Goal: Task Accomplishment & Management: Manage account settings

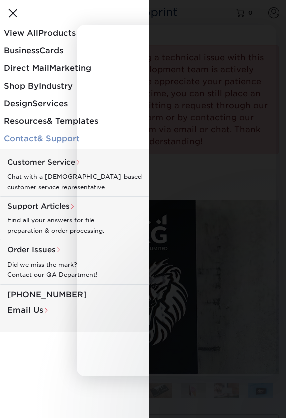
select select "2.00x3.50"
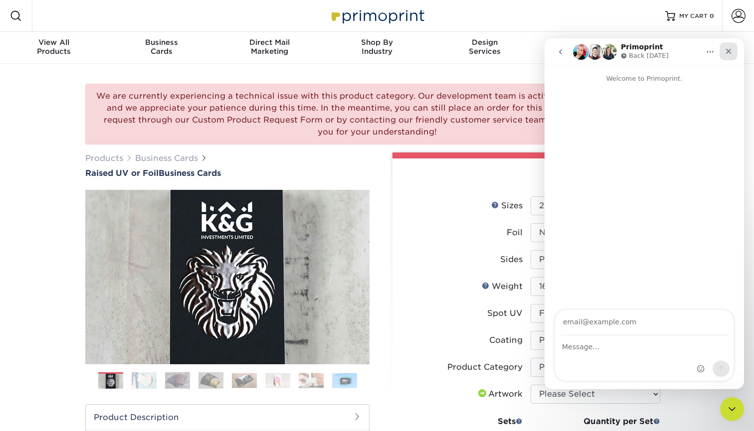
click at [286, 52] on icon "Close" at bounding box center [728, 51] width 8 height 8
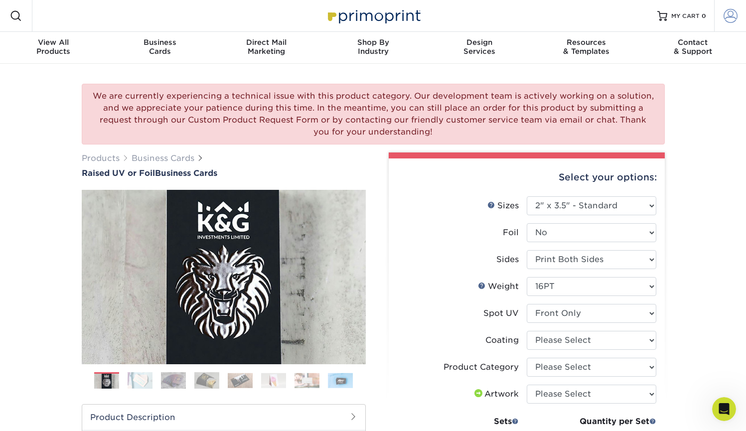
click at [286, 14] on span at bounding box center [731, 16] width 14 height 14
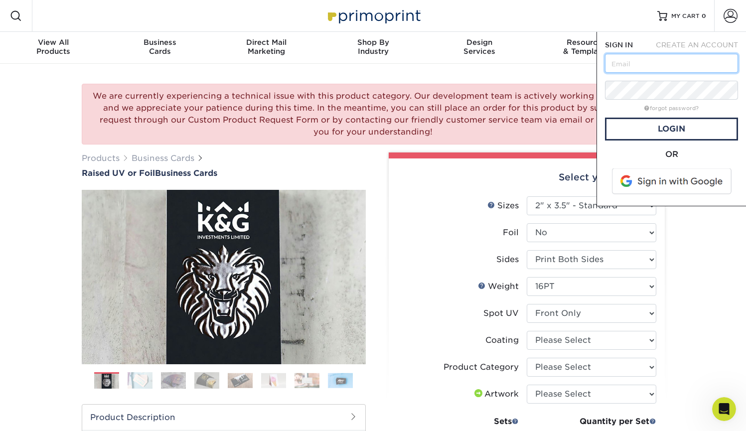
click at [286, 64] on input "text" at bounding box center [671, 63] width 133 height 19
type input "sally.she"
click at [286, 44] on span "CREATE AN ACCOUNT" at bounding box center [697, 45] width 82 height 8
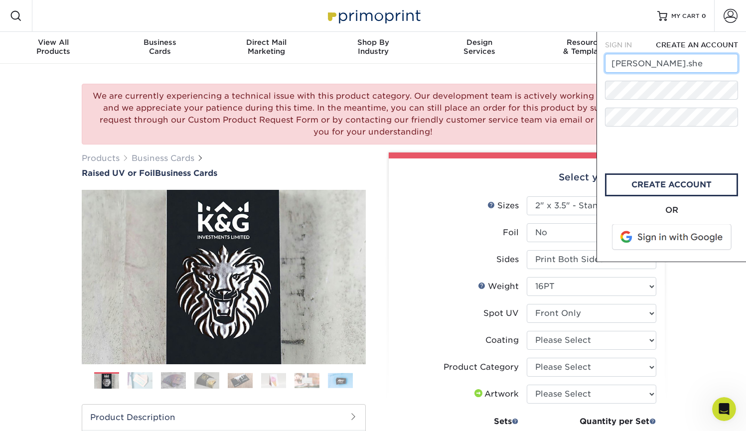
click at [286, 61] on input "sally.she" at bounding box center [671, 63] width 133 height 19
type input "[PERSON_NAME][EMAIL_ADDRESS][PERSON_NAME][DOMAIN_NAME]"
click at [286, 180] on link "create account" at bounding box center [671, 184] width 133 height 23
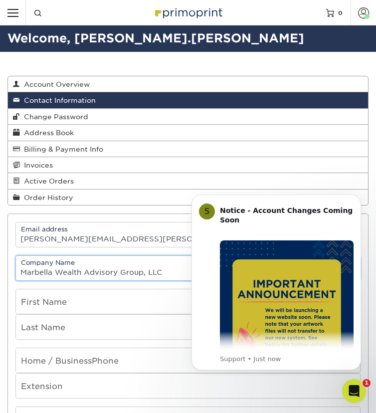
type input "Marbella Wealth Advisory Group, LLC"
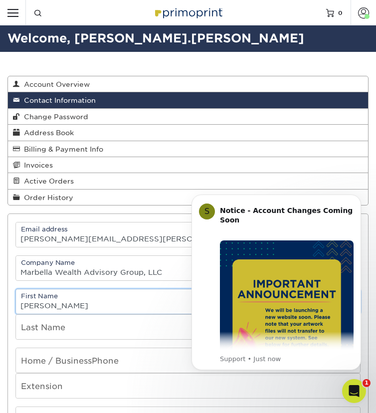
type input "SAlly"
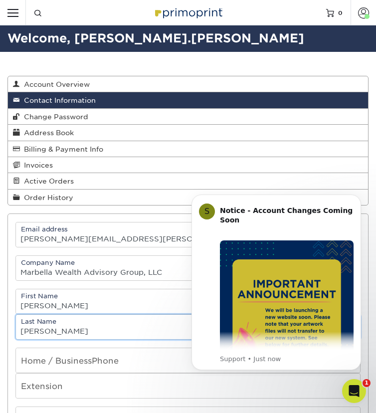
type input "[PERSON_NAME]"
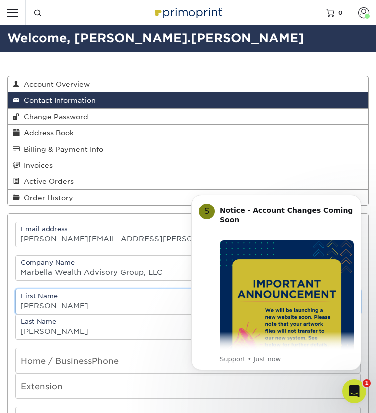
click at [29, 304] on input "SAlly" at bounding box center [188, 301] width 344 height 24
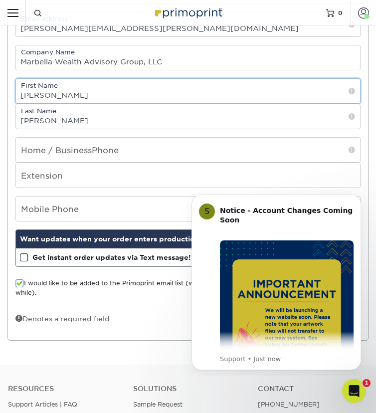
scroll to position [210, 0]
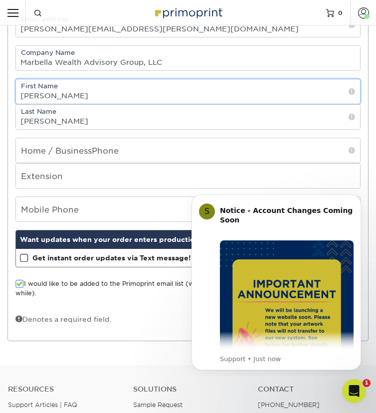
type input "[PERSON_NAME]"
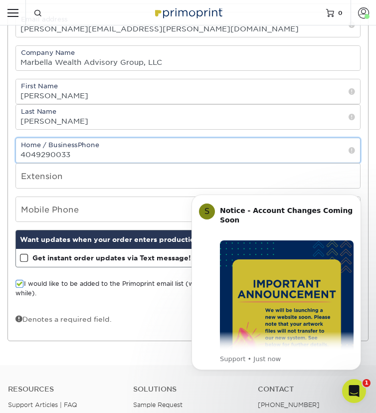
type input "4049290033"
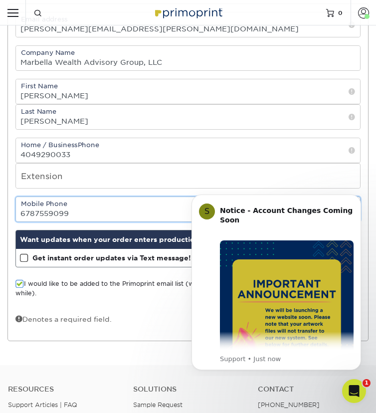
type input "6787559099"
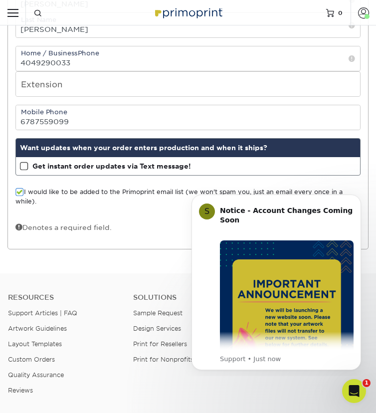
scroll to position [306, 0]
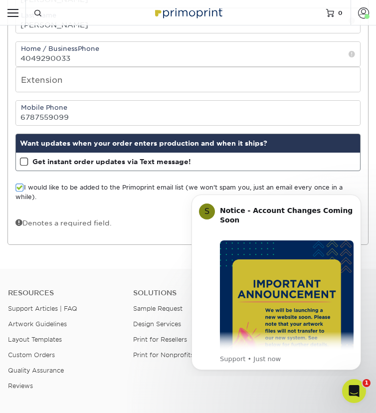
click at [20, 160] on span at bounding box center [24, 161] width 8 height 9
click at [0, 0] on input "Get instant order updates via Text message!" at bounding box center [0, 0] width 0 height 0
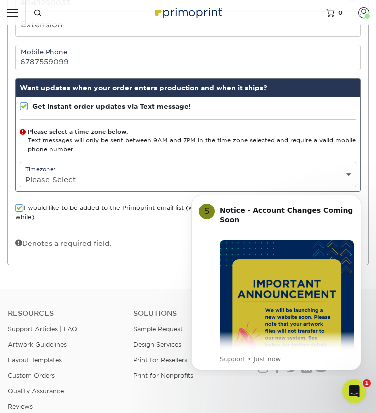
scroll to position [365, 0]
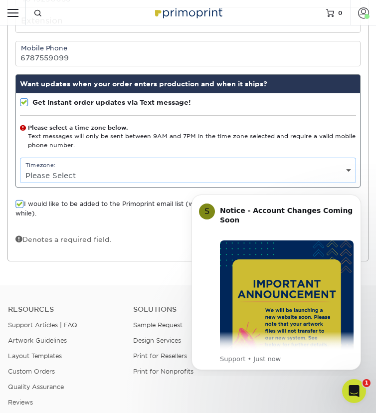
select select "-5.0"
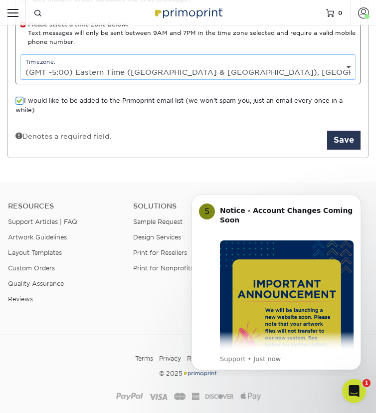
scroll to position [469, 0]
click at [18, 100] on span at bounding box center [19, 100] width 8 height 9
click at [0, 0] on input "I would like to be added to the Primoprint email list (we won't spam you, just …" at bounding box center [0, 0] width 0 height 0
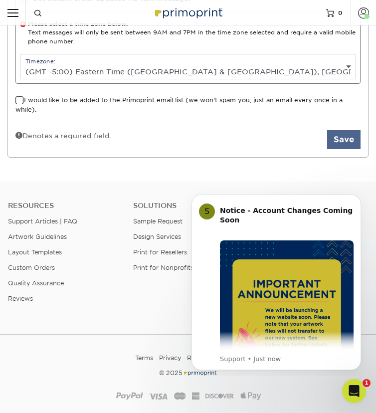
click at [346, 140] on button "Save" at bounding box center [343, 139] width 33 height 19
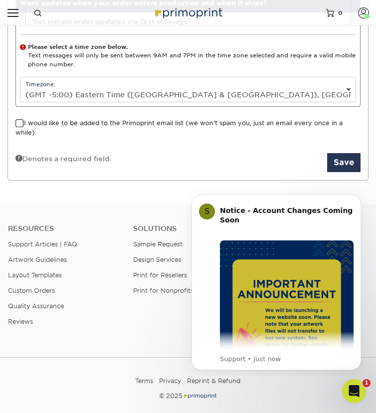
scroll to position [444, 0]
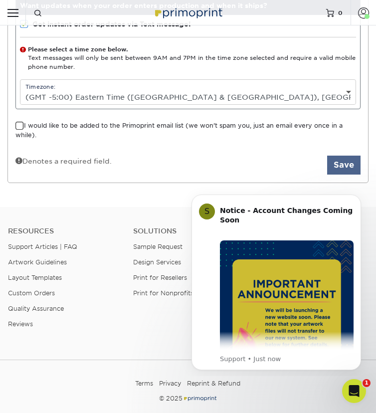
click at [349, 165] on button "Save" at bounding box center [343, 164] width 33 height 19
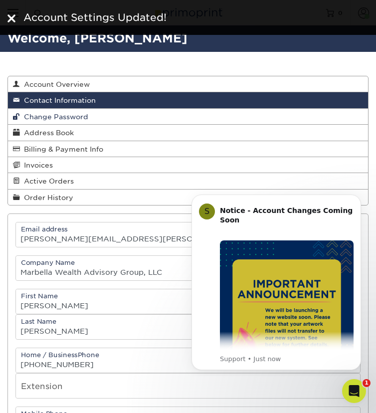
click at [143, 115] on link "Change Password" at bounding box center [188, 117] width 360 height 16
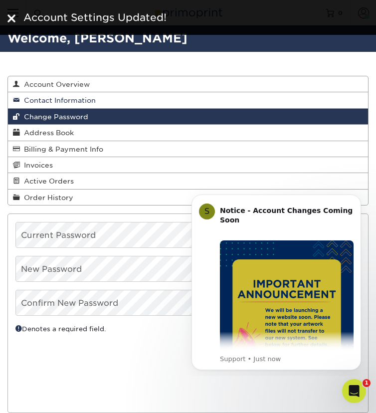
click at [143, 100] on link "Contact Information" at bounding box center [188, 100] width 360 height 16
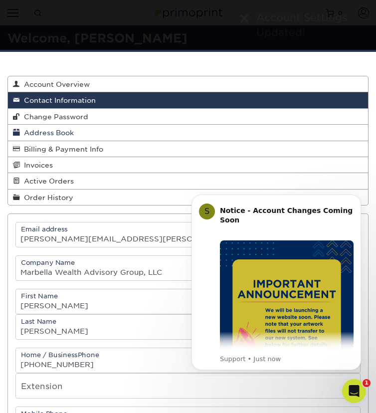
click at [129, 136] on link "Address Book" at bounding box center [188, 133] width 360 height 16
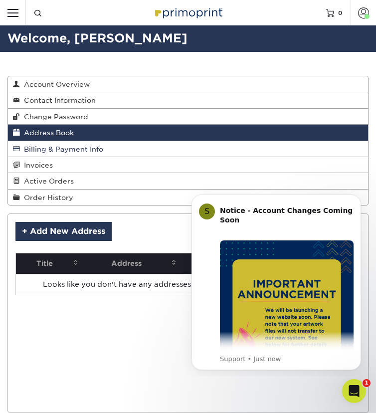
click at [123, 147] on link "Billing & Payment Info" at bounding box center [188, 149] width 360 height 16
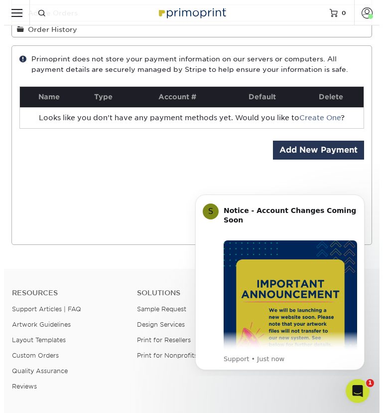
scroll to position [165, 0]
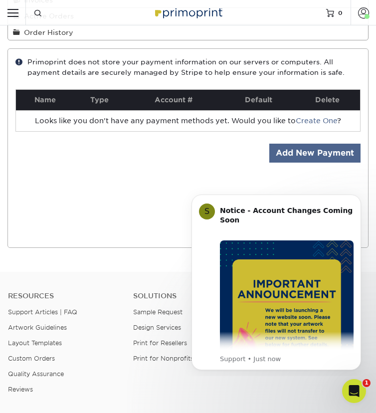
click at [315, 152] on link "Add New Payment" at bounding box center [314, 153] width 91 height 19
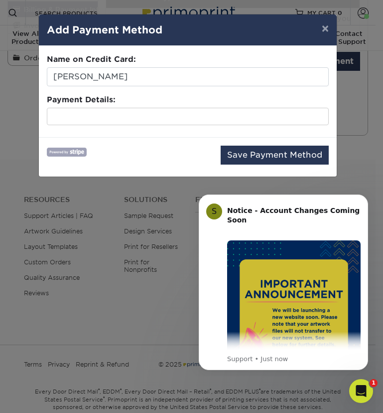
click at [115, 108] on div at bounding box center [188, 117] width 282 height 18
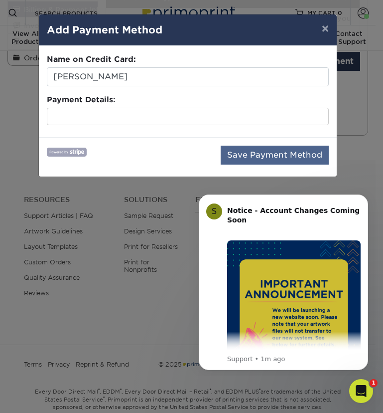
click at [253, 151] on button "Save Payment Method" at bounding box center [275, 155] width 108 height 19
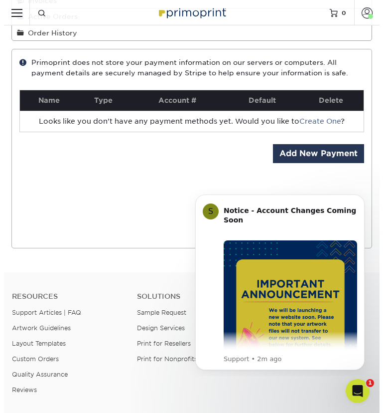
scroll to position [170, 0]
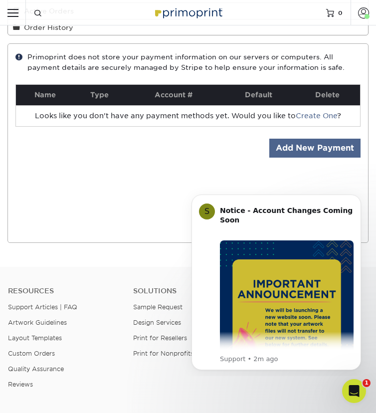
click at [297, 144] on link "Add New Payment" at bounding box center [314, 148] width 91 height 19
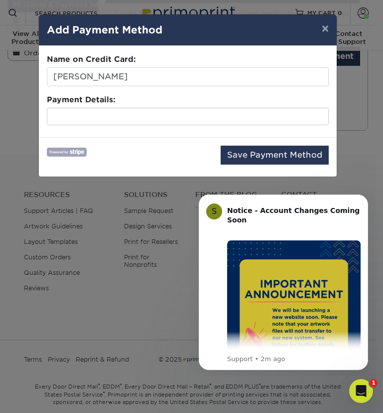
click at [86, 121] on div at bounding box center [188, 117] width 282 height 18
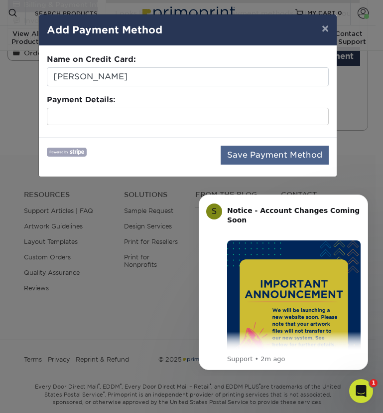
click at [242, 155] on button "Save Payment Method" at bounding box center [275, 155] width 108 height 19
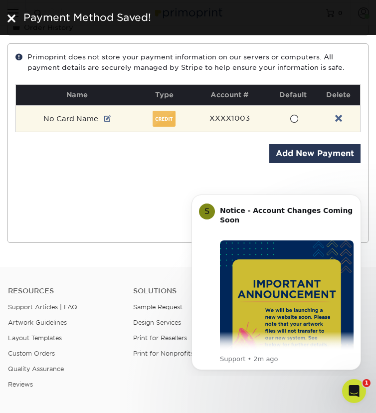
click at [294, 115] on span at bounding box center [294, 118] width 8 height 9
click at [0, 0] on input "radio" at bounding box center [0, 0] width 0 height 0
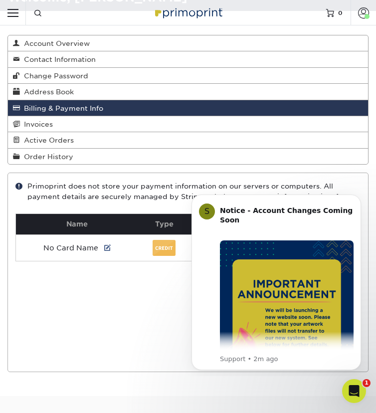
scroll to position [41, 0]
click at [139, 123] on link "Invoices" at bounding box center [188, 124] width 360 height 16
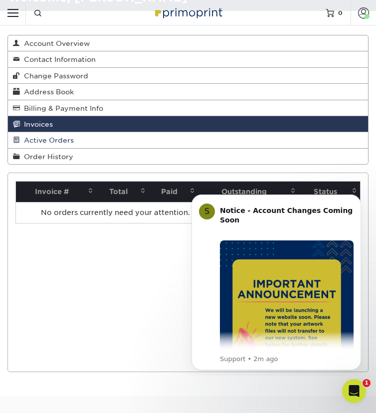
click at [135, 138] on link "Active Orders" at bounding box center [188, 140] width 360 height 16
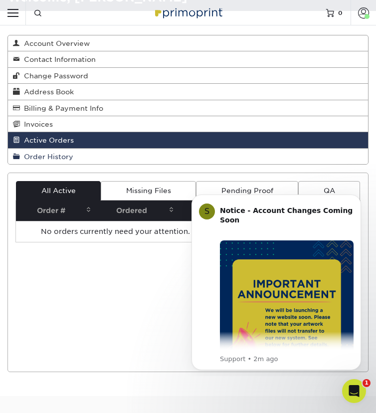
click at [131, 154] on link "Order History" at bounding box center [188, 156] width 360 height 15
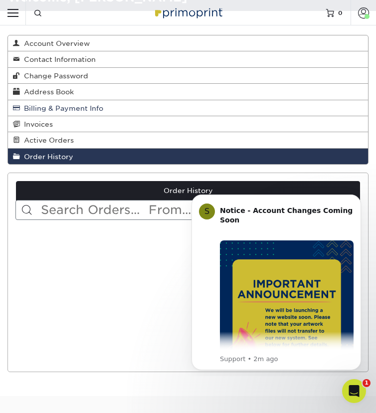
click at [129, 105] on link "Billing & Payment Info" at bounding box center [188, 108] width 360 height 16
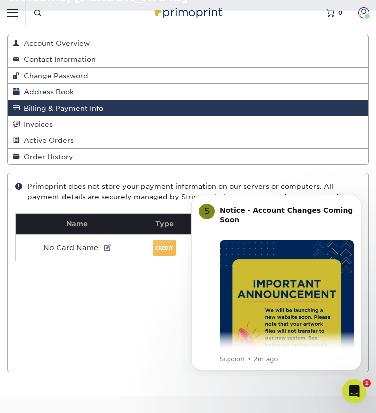
click at [127, 93] on link "Address Book" at bounding box center [188, 92] width 360 height 16
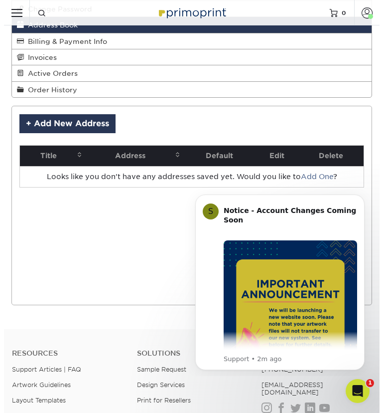
scroll to position [111, 0]
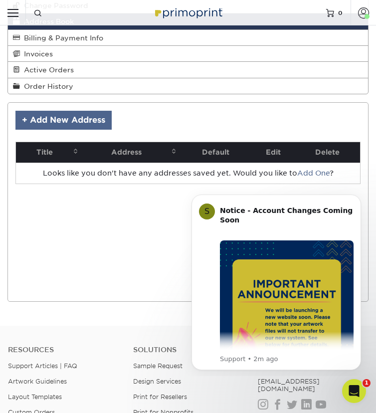
click at [96, 119] on link "+ Add New Address" at bounding box center [63, 120] width 96 height 19
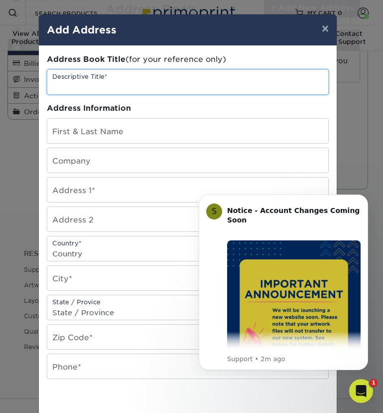
click at [130, 82] on input "text" at bounding box center [187, 82] width 281 height 24
type input "Mailing Address"
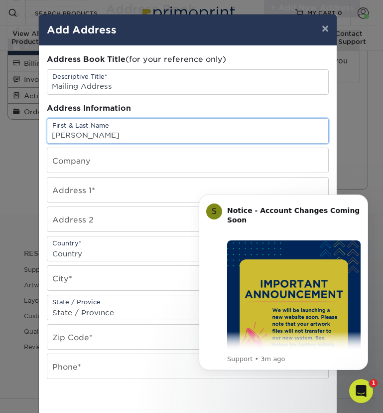
type input "Sally Shelton"
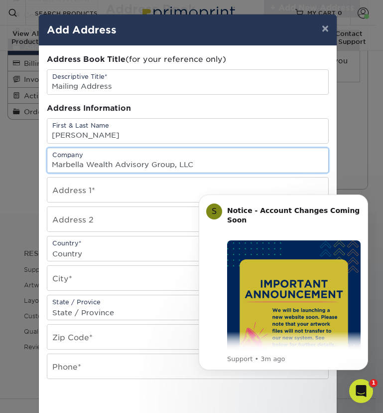
type input "Marbella Wealth Advisory Group, LLC"
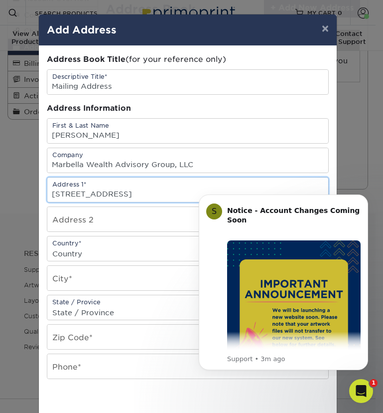
type input "[STREET_ADDRESS]"
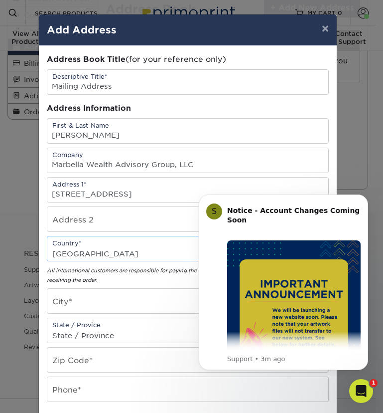
select select "US"
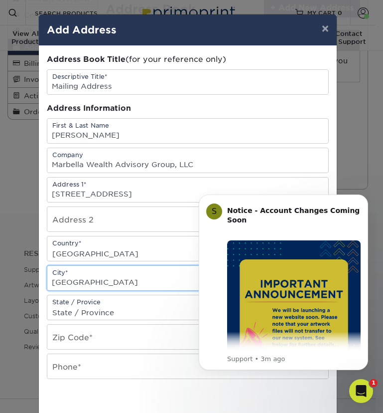
type input "Atlanta"
select select "GA"
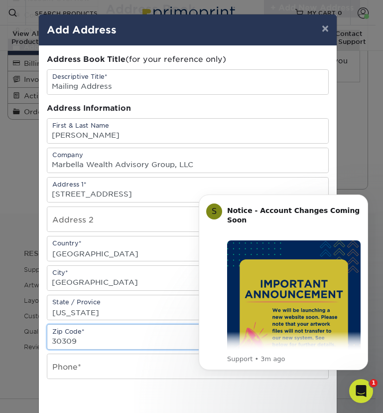
type input "30309"
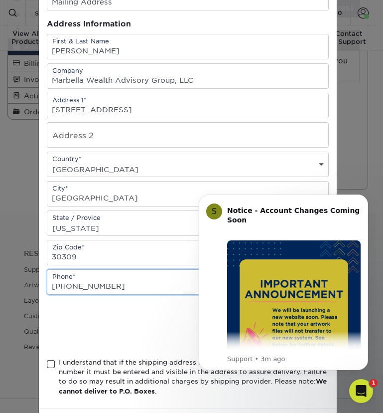
scroll to position [89, 0]
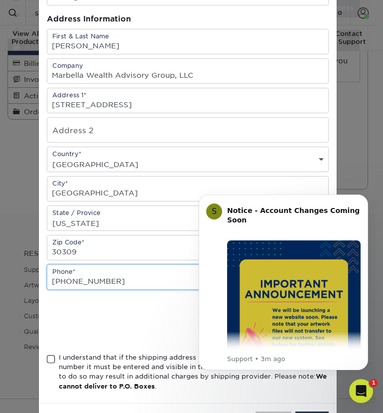
type input "404-929-0033"
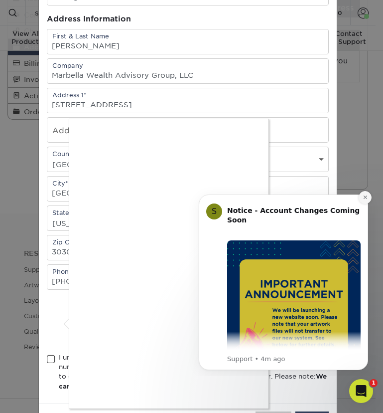
click at [365, 196] on icon "Dismiss notification" at bounding box center [365, 196] width 5 height 5
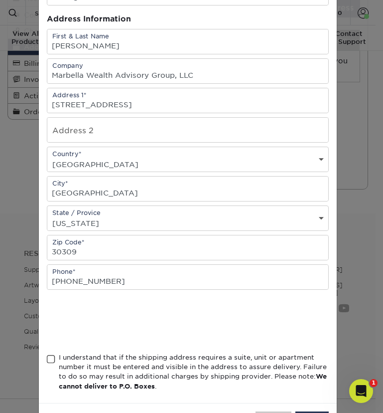
click at [51, 359] on span at bounding box center [51, 358] width 8 height 9
click at [0, 0] on input "I understand that if the shipping address requires a suite, unit or apartment n…" at bounding box center [0, 0] width 0 height 0
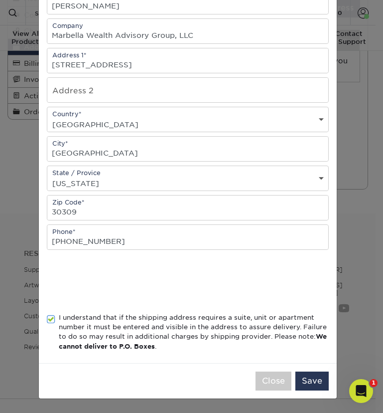
scroll to position [132, 0]
click at [305, 378] on button "Save" at bounding box center [312, 380] width 33 height 19
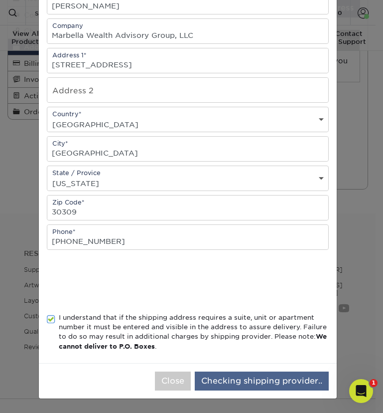
scroll to position [0, 0]
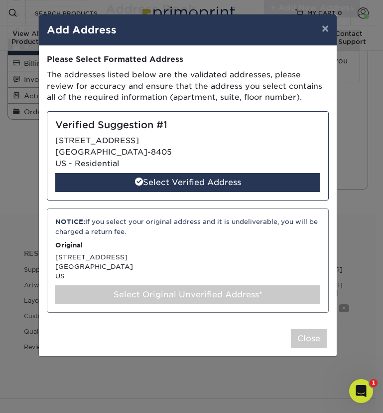
click at [227, 285] on div "Select Original Unverified Address*" at bounding box center [187, 294] width 265 height 19
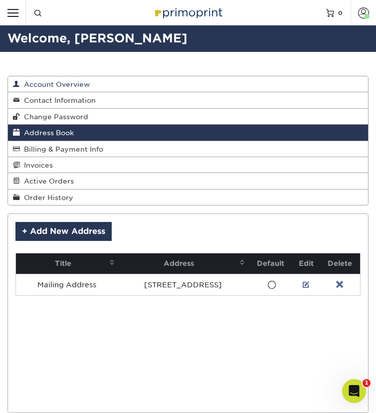
click at [140, 85] on link "Account Overview" at bounding box center [188, 84] width 360 height 16
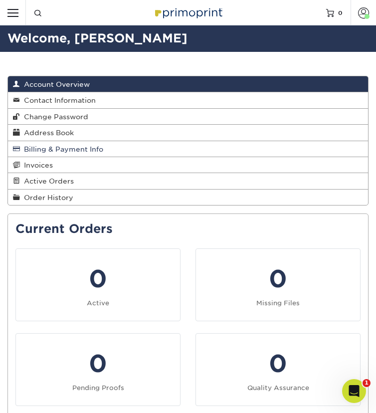
scroll to position [44, 0]
